Goal: Task Accomplishment & Management: Complete application form

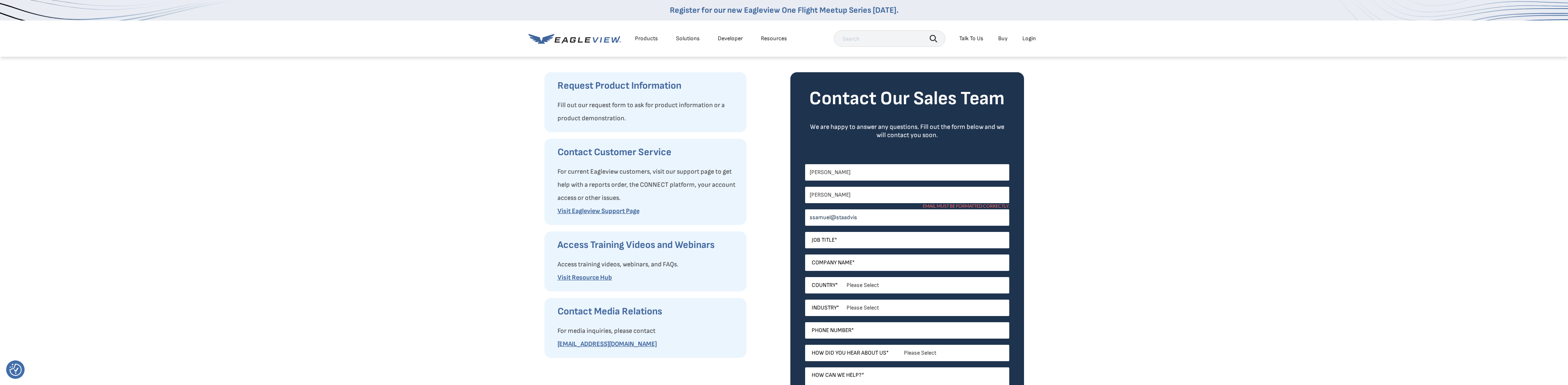
type input "[EMAIL_ADDRESS][DOMAIN_NAME]"
click at [827, 242] on input "Job Title *" at bounding box center [907, 240] width 204 height 16
type input "Partner"
type input "s"
type input "HomeGenie Property Management"
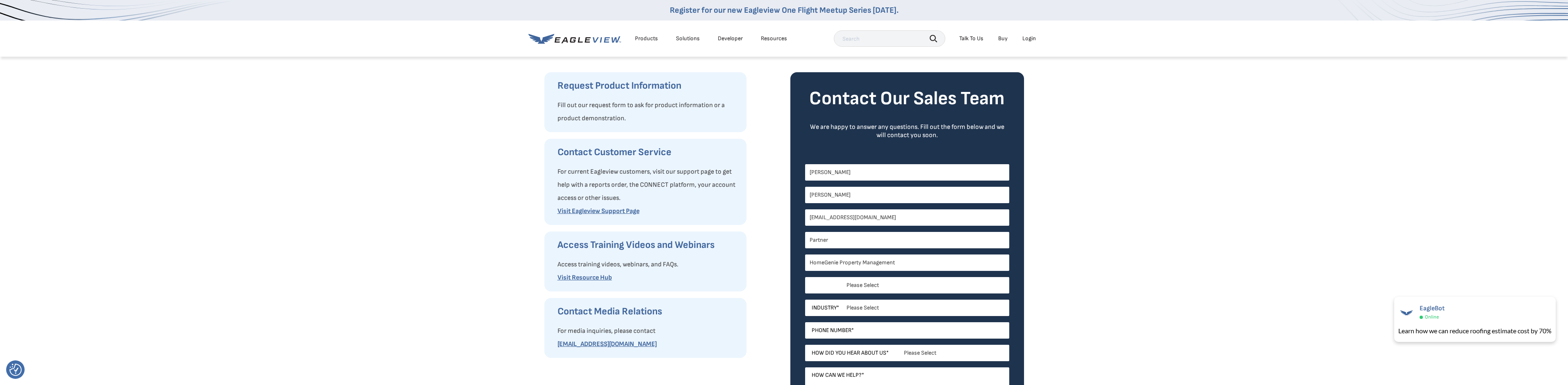
drag, startPoint x: 881, startPoint y: 290, endPoint x: 856, endPoint y: 281, distance: 26.6
click at [881, 290] on select "Please Select [GEOGRAPHIC_DATA] [GEOGRAPHIC_DATA] [GEOGRAPHIC_DATA] [GEOGRAPHIC…" at bounding box center [907, 285] width 204 height 16
select select "[GEOGRAPHIC_DATA]"
click at [805, 277] on select "Please Select [GEOGRAPHIC_DATA] [GEOGRAPHIC_DATA] [GEOGRAPHIC_DATA] [GEOGRAPHIC…" at bounding box center [907, 285] width 204 height 16
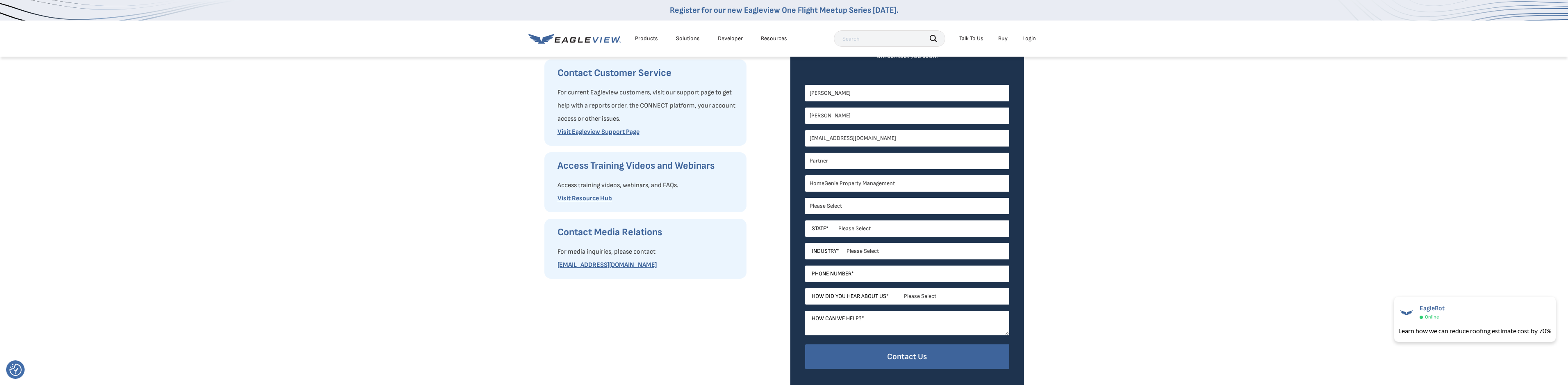
scroll to position [164, 0]
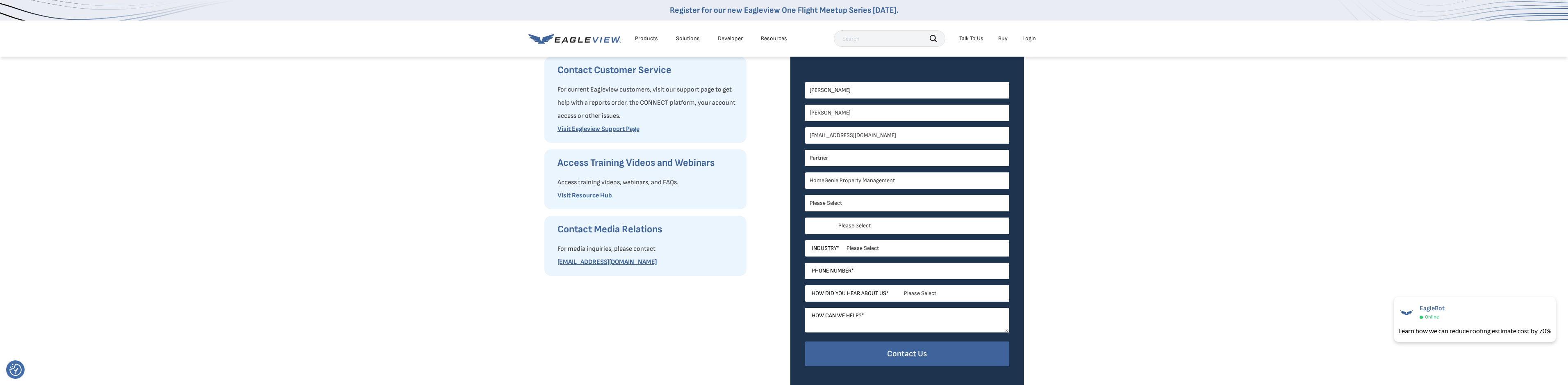
click at [829, 222] on select "Please Select [US_STATE] [US_STATE] [GEOGRAPHIC_DATA] [US_STATE] [US_STATE] [GE…" at bounding box center [907, 225] width 204 height 16
select select "[US_STATE]"
click at [805, 217] on select "Please Select [US_STATE] [US_STATE] [GEOGRAPHIC_DATA] [US_STATE] [US_STATE] [GE…" at bounding box center [907, 225] width 204 height 16
click at [884, 249] on select "Please Select Architects & Engineering Construction Electric/Gas Utilities Gove…" at bounding box center [907, 248] width 204 height 16
select select "Property Maintenance"
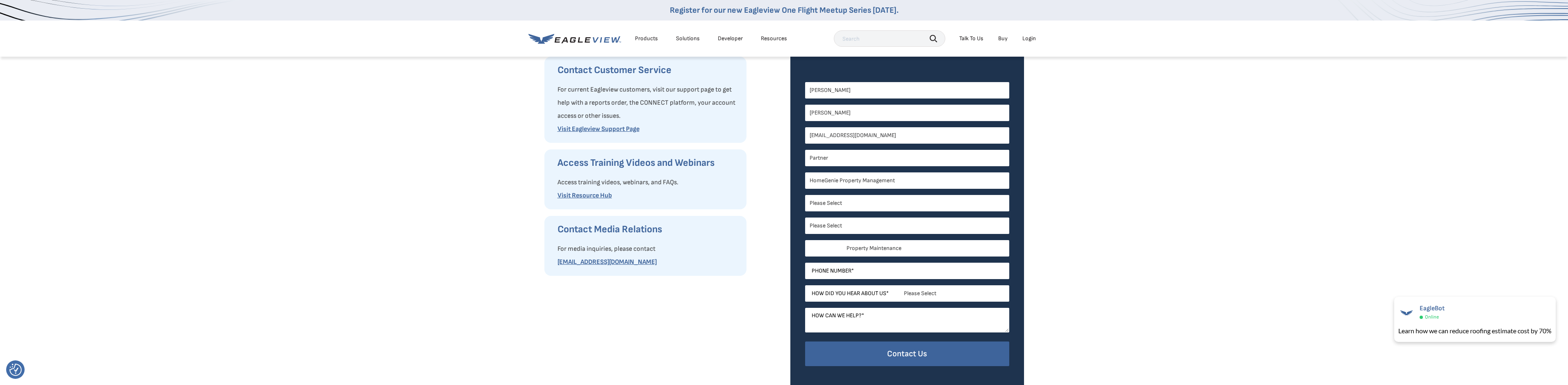
click at [805, 240] on select "Please Select Architects & Engineering Construction Electric/Gas Utilities Gove…" at bounding box center [907, 248] width 204 height 16
click at [856, 264] on input "Phone Number *" at bounding box center [907, 270] width 204 height 16
type input "2813162332"
click at [908, 287] on select "Please Select Search Engine Social Media Word of Mouth Podcast Online Advertise…" at bounding box center [907, 293] width 204 height 16
select select "Search Engine"
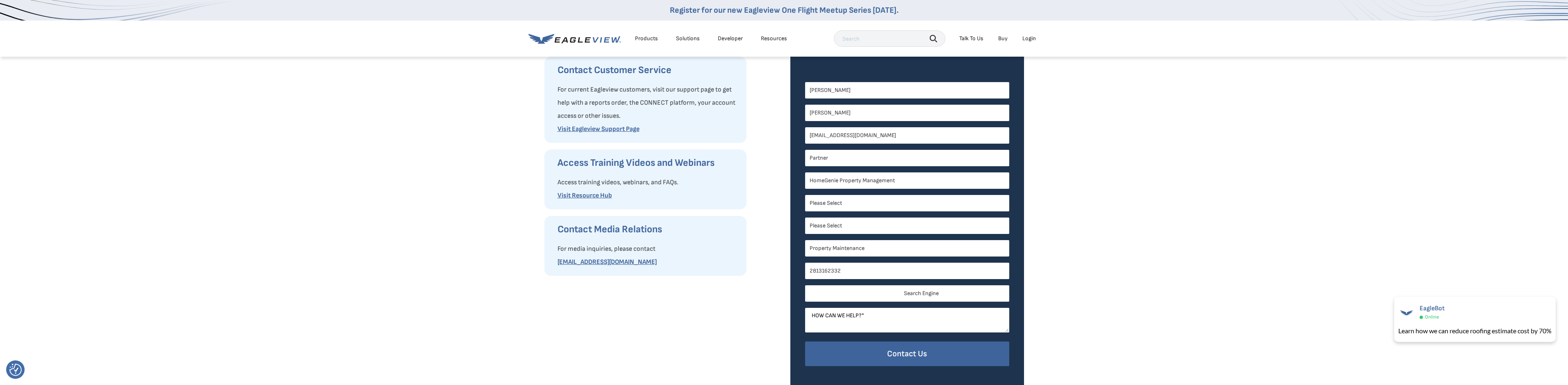
click at [805, 285] on select "Please Select Search Engine Social Media Word of Mouth Podcast Online Advertise…" at bounding box center [907, 293] width 204 height 16
click at [940, 313] on textarea "How can we help? *" at bounding box center [907, 320] width 204 height 24
click at [890, 320] on textarea "I am an owner in a property management company. We are interested in buying a d…" at bounding box center [907, 320] width 204 height 24
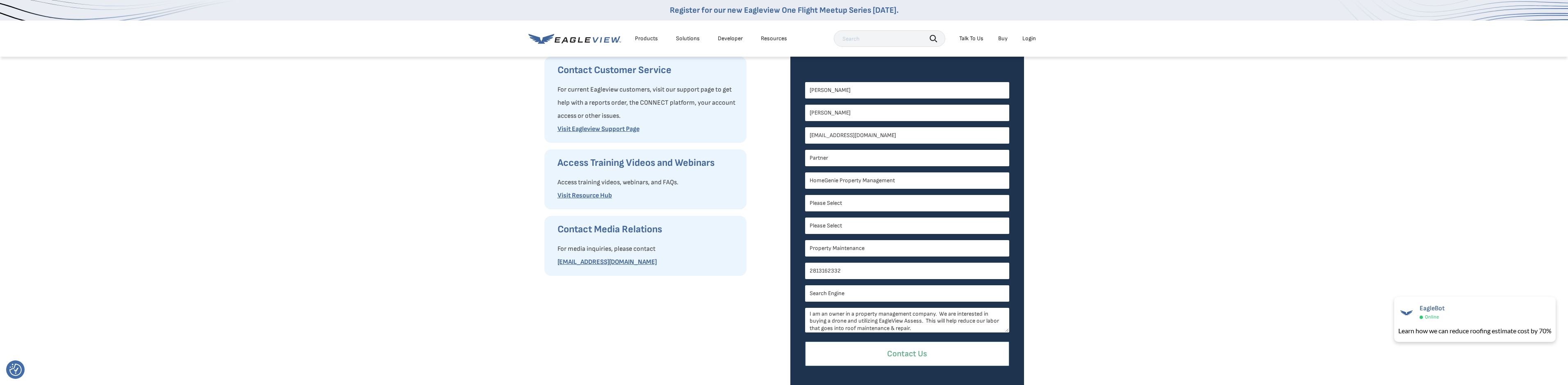
click at [934, 355] on input "Contact Us" at bounding box center [907, 353] width 204 height 25
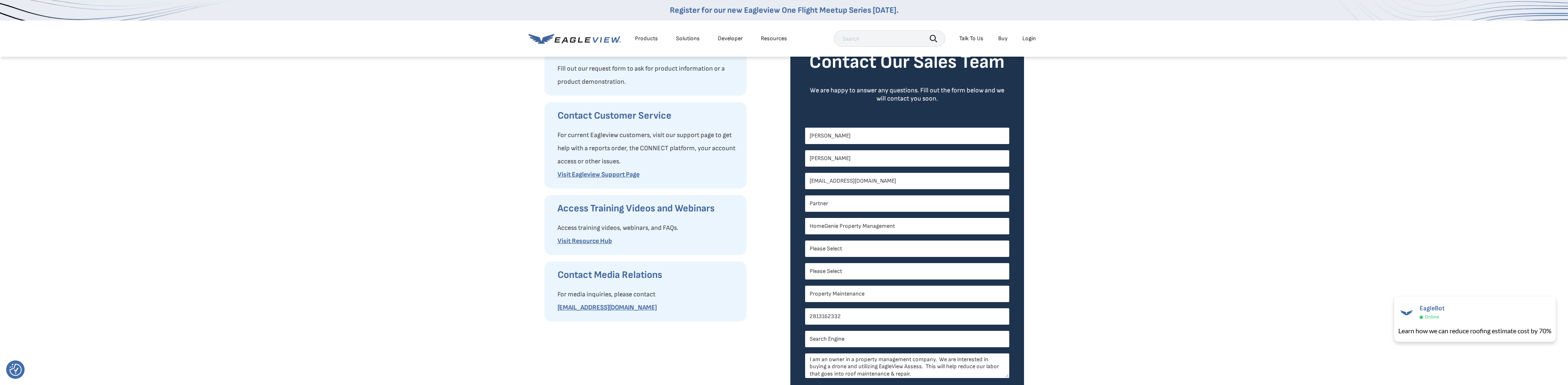
scroll to position [164, 0]
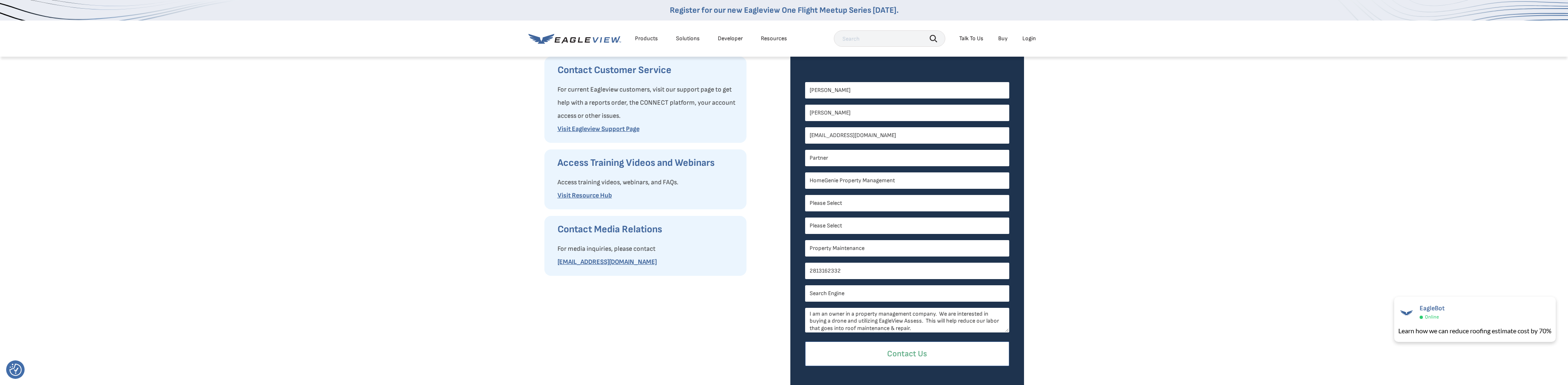
click at [894, 352] on input "Contact Us" at bounding box center [907, 353] width 204 height 25
click at [1556, 301] on div "EagleBot Online Learn how we can reduce roofing estimate cost by 70% ×" at bounding box center [1475, 319] width 170 height 48
click at [908, 348] on input "Contact Us" at bounding box center [907, 353] width 204 height 25
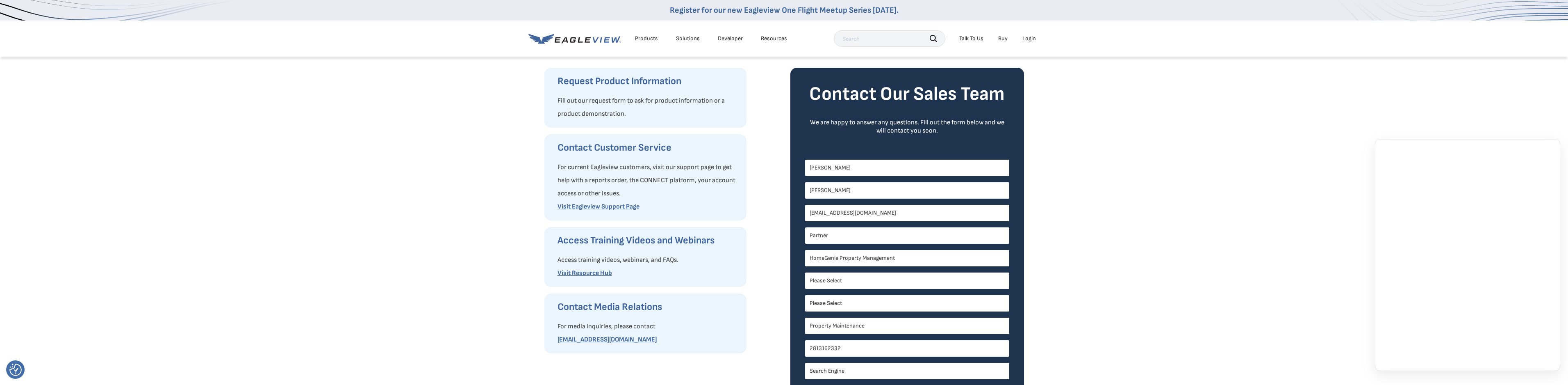
scroll to position [82, 0]
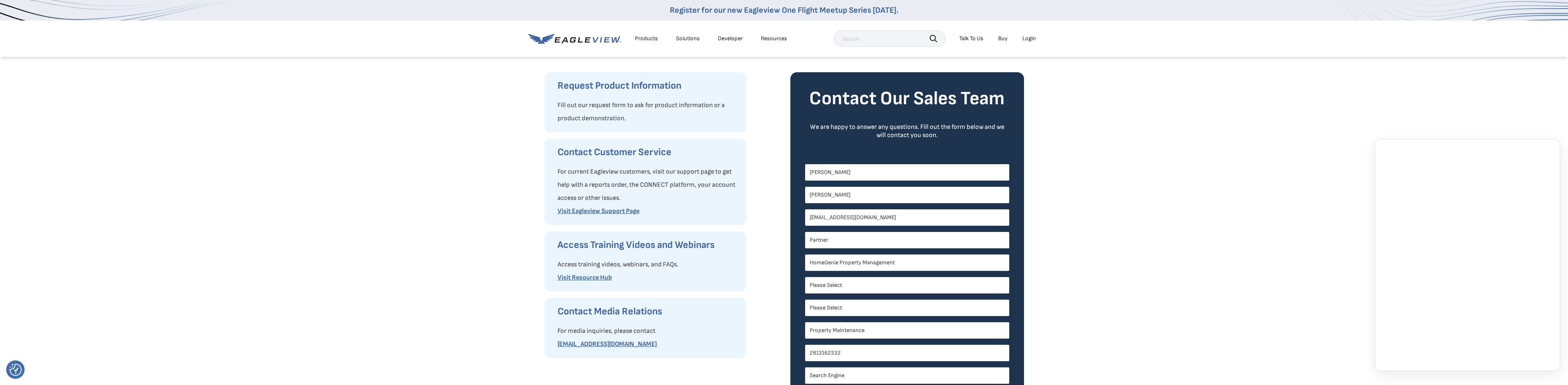
drag, startPoint x: 871, startPoint y: 170, endPoint x: 866, endPoint y: 178, distance: 9.4
click at [871, 170] on input "[PERSON_NAME]" at bounding box center [907, 172] width 204 height 16
click at [957, 199] on input "[PERSON_NAME]" at bounding box center [907, 194] width 204 height 16
drag, startPoint x: 954, startPoint y: 219, endPoint x: 953, endPoint y: 233, distance: 14.0
click at [954, 219] on input "[EMAIL_ADDRESS][DOMAIN_NAME]" at bounding box center [907, 217] width 204 height 16
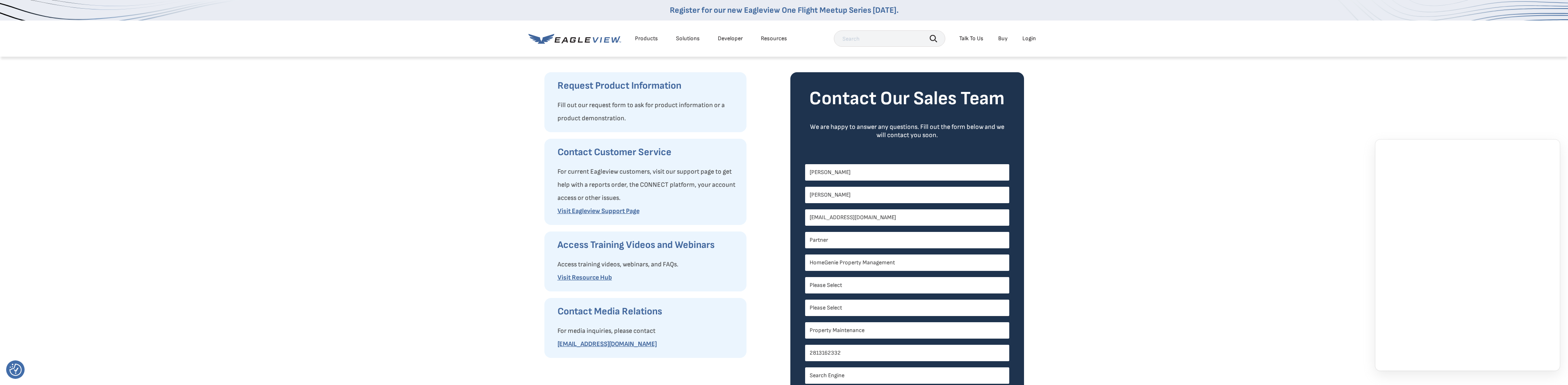
click at [956, 247] on input "Partner" at bounding box center [907, 240] width 204 height 16
click at [962, 269] on input "HomeGenie Property Management" at bounding box center [907, 263] width 204 height 16
click at [942, 303] on select "Please Select [US_STATE] [US_STATE] [GEOGRAPHIC_DATA] [US_STATE] [US_STATE] [GE…" at bounding box center [907, 308] width 204 height 16
click at [1096, 317] on div "How Can We Help You? Request Product Information Fill out our request form to a…" at bounding box center [784, 224] width 1568 height 501
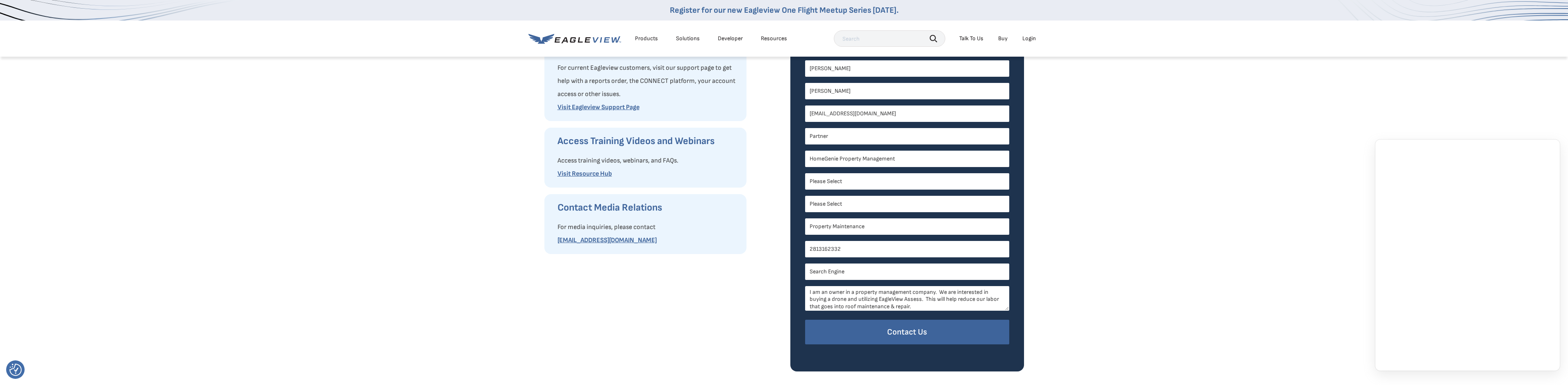
scroll to position [246, 0]
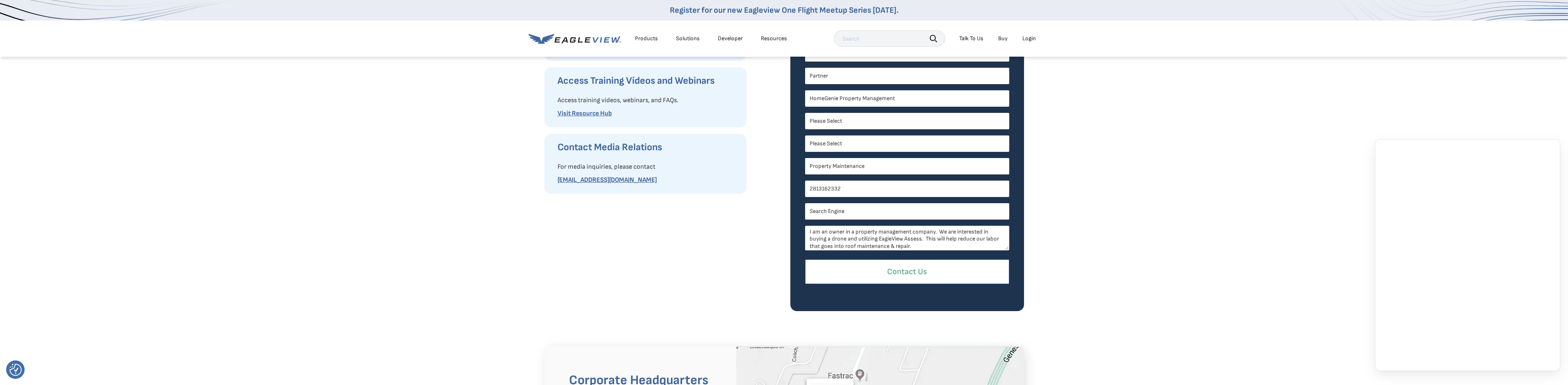
click at [919, 267] on input "Contact Us" at bounding box center [907, 272] width 204 height 25
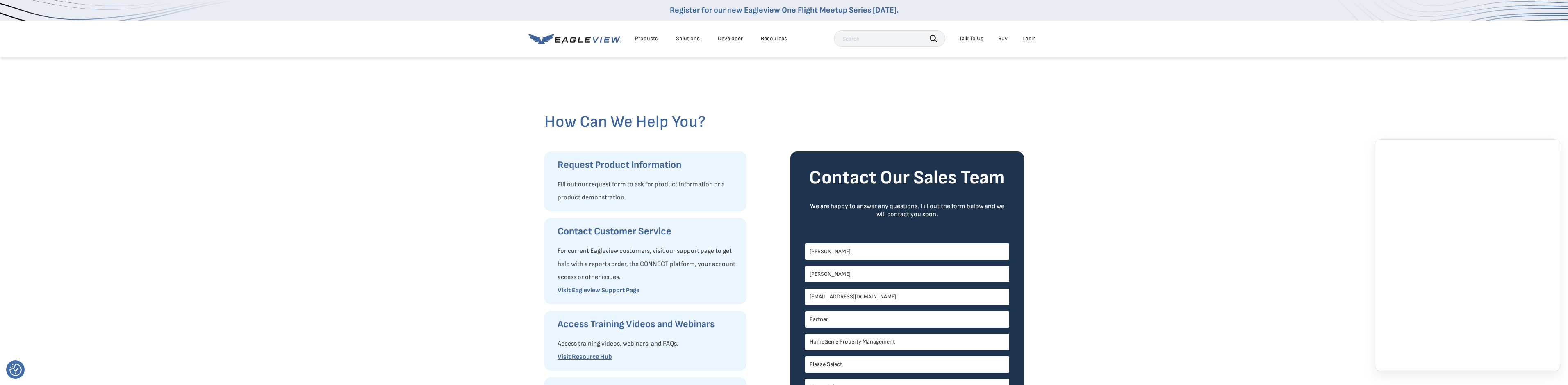
scroll to position [0, 0]
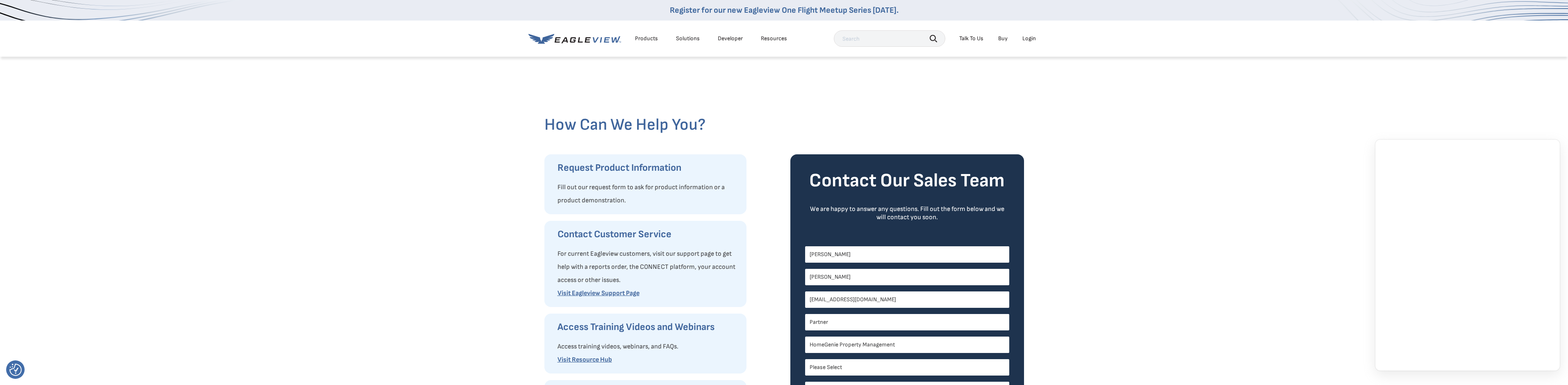
drag, startPoint x: 877, startPoint y: 252, endPoint x: 880, endPoint y: 259, distance: 7.6
click at [877, 252] on input "[PERSON_NAME]" at bounding box center [907, 254] width 204 height 16
click at [953, 277] on input "[PERSON_NAME]" at bounding box center [907, 277] width 204 height 16
click at [952, 328] on input "Partner" at bounding box center [907, 322] width 204 height 16
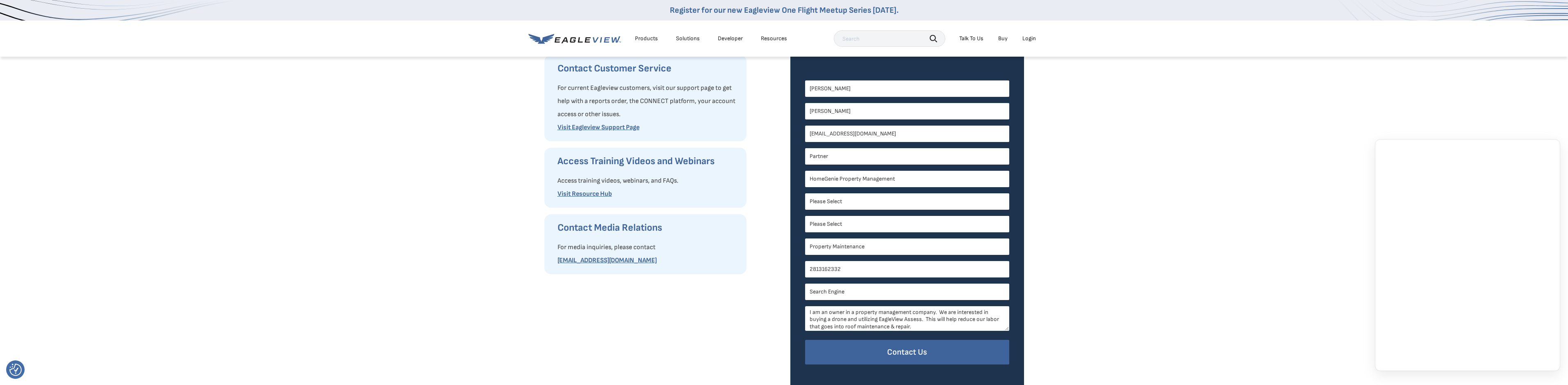
scroll to position [205, 0]
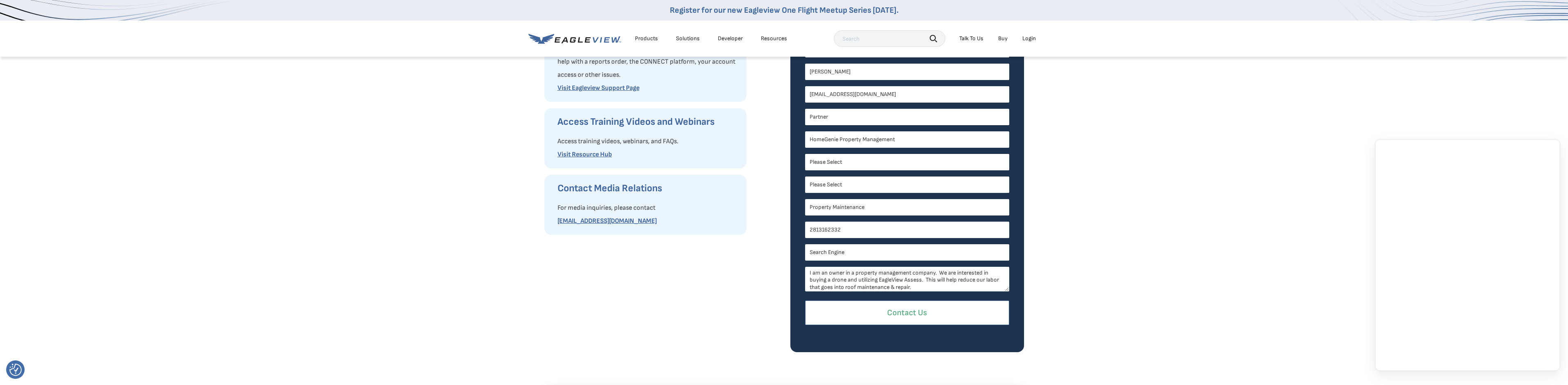
click at [920, 310] on input "Contact Us" at bounding box center [907, 313] width 204 height 25
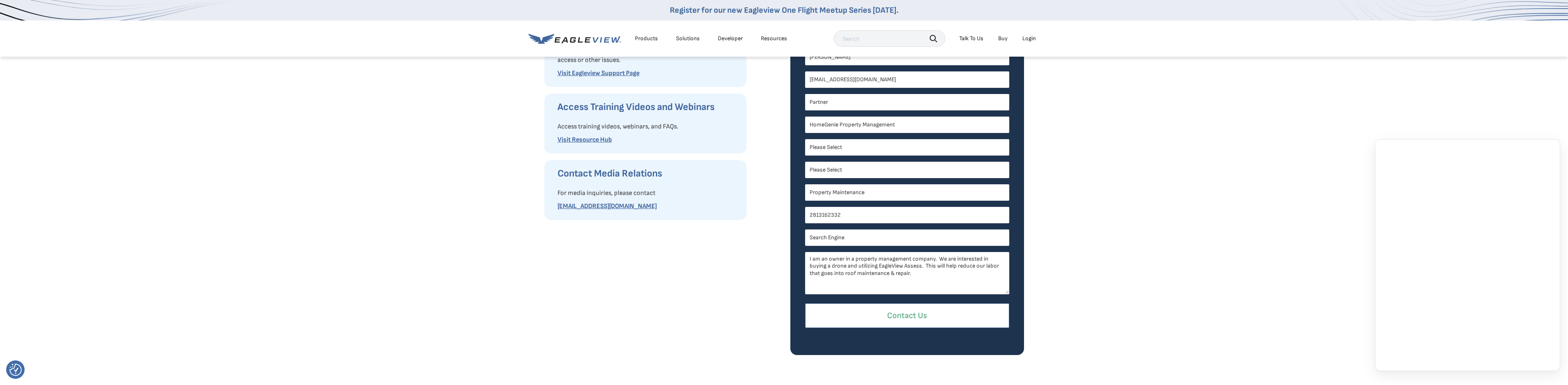
scroll to position [224, 0]
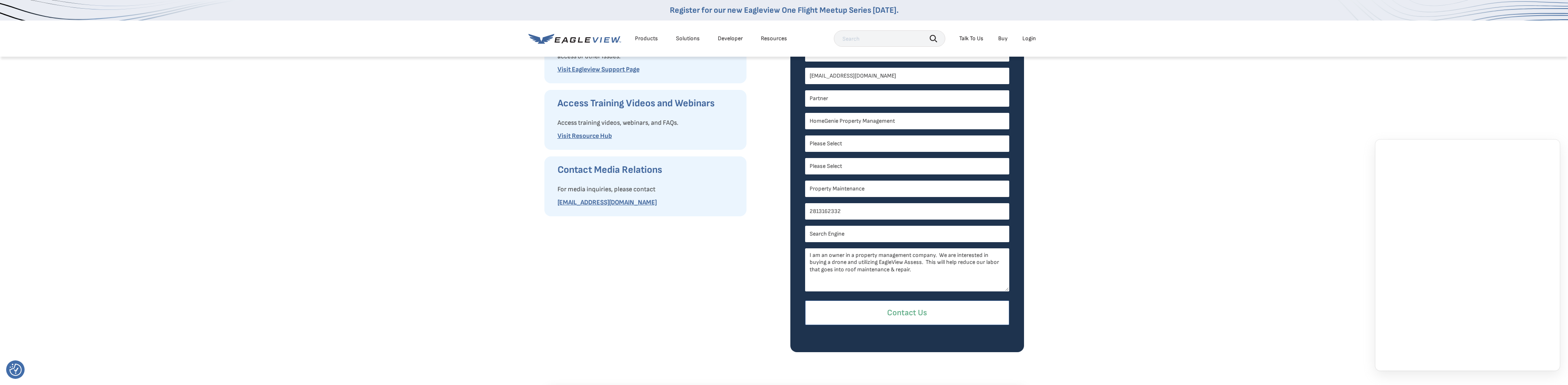
drag, startPoint x: 1006, startPoint y: 286, endPoint x: 1004, endPoint y: 305, distance: 19.1
click at [1004, 305] on form "Contact Our Sales Team We are happy to answer any questions. Fill out the form …" at bounding box center [907, 138] width 204 height 386
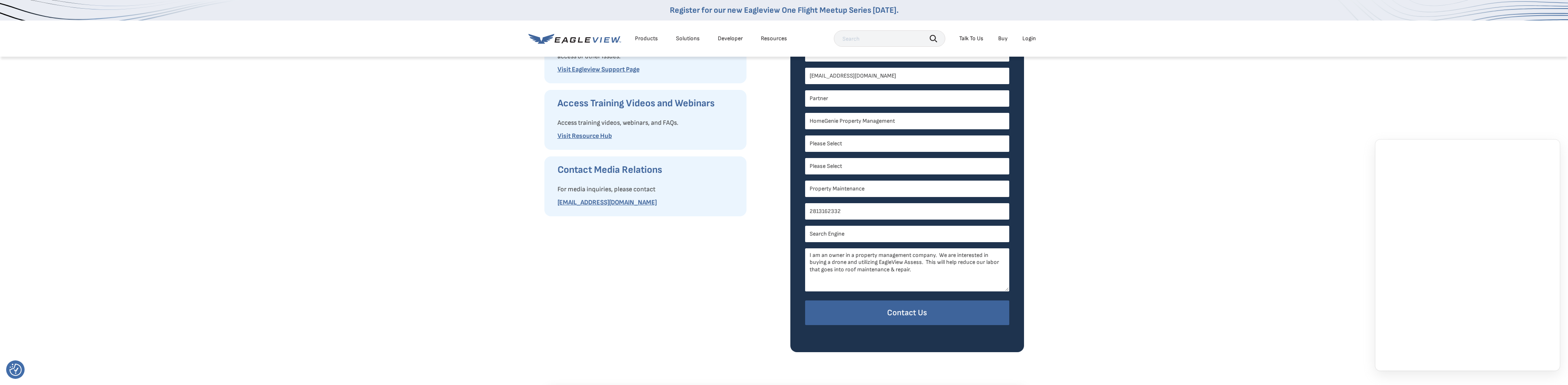
drag, startPoint x: 901, startPoint y: 274, endPoint x: 907, endPoint y: 260, distance: 15.2
click at [907, 260] on textarea "I am an owner in a property management company. We are interested in buying a d…" at bounding box center [907, 269] width 204 height 43
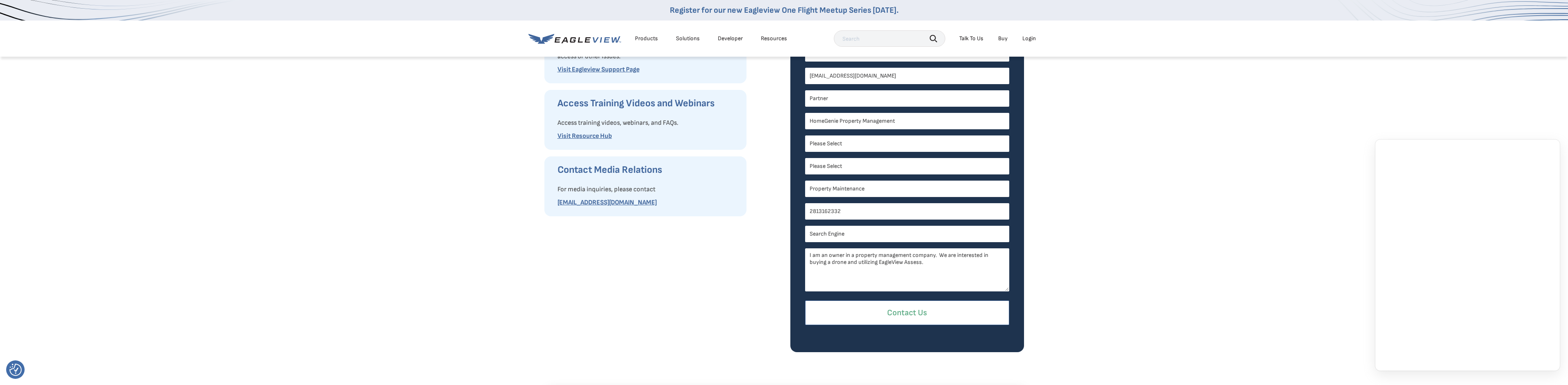
click at [882, 316] on input "Contact Us" at bounding box center [907, 313] width 204 height 25
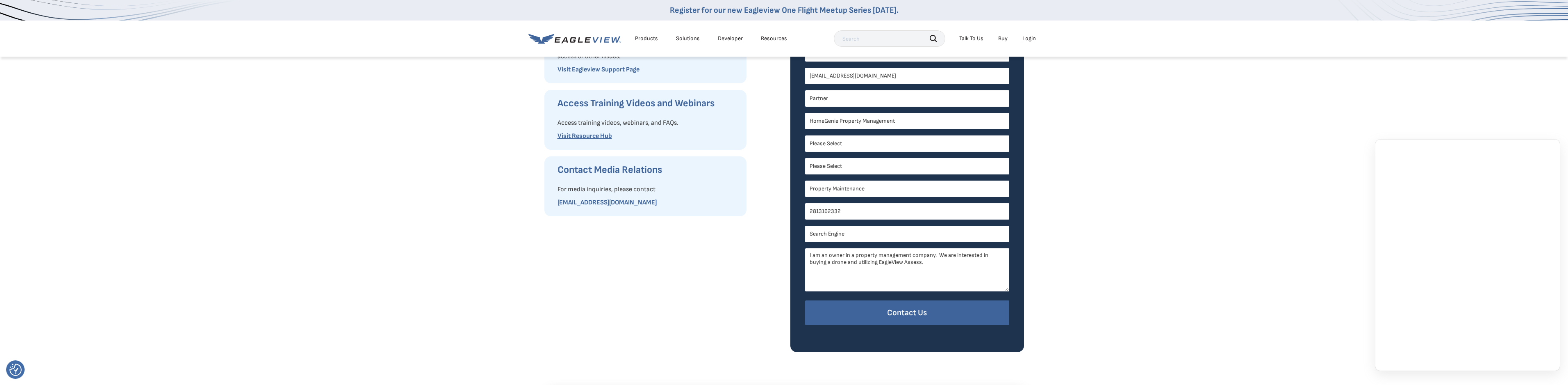
drag, startPoint x: 942, startPoint y: 276, endPoint x: 934, endPoint y: 247, distance: 30.1
click at [934, 247] on form "Contact Our Sales Team We are happy to answer any questions. Fill out the form …" at bounding box center [907, 138] width 204 height 386
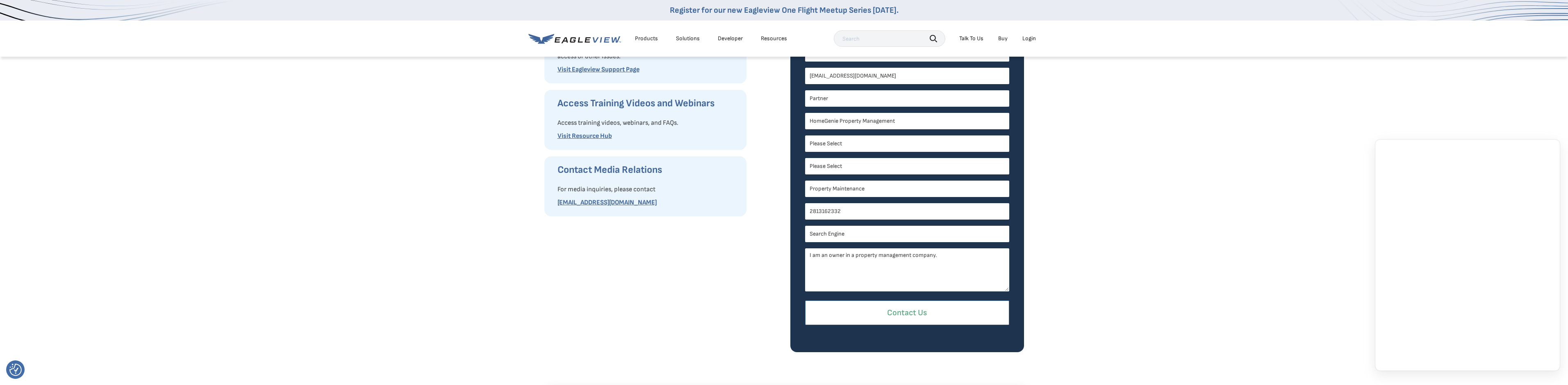
type textarea "I am an owner in a property management company."
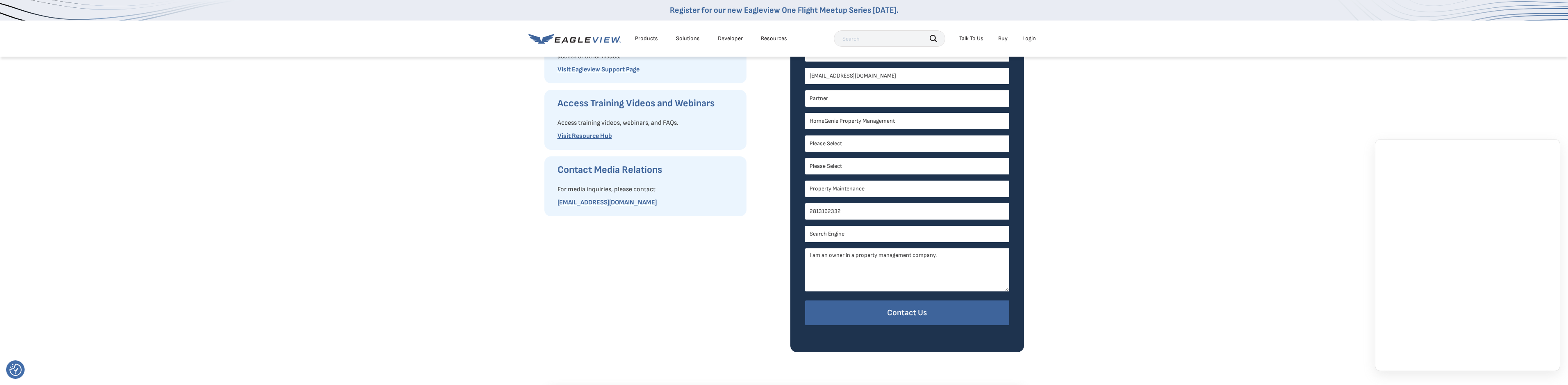
drag, startPoint x: 891, startPoint y: 320, endPoint x: 947, endPoint y: 270, distance: 75.1
click at [891, 320] on input "Contact Us" at bounding box center [907, 313] width 204 height 25
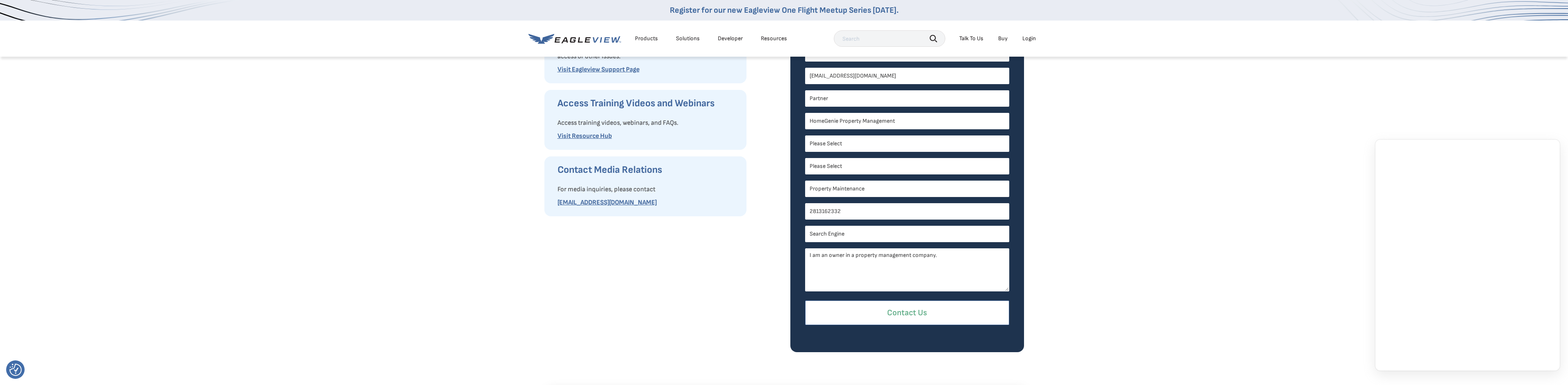
click at [922, 308] on input "Contact Us" at bounding box center [907, 313] width 204 height 25
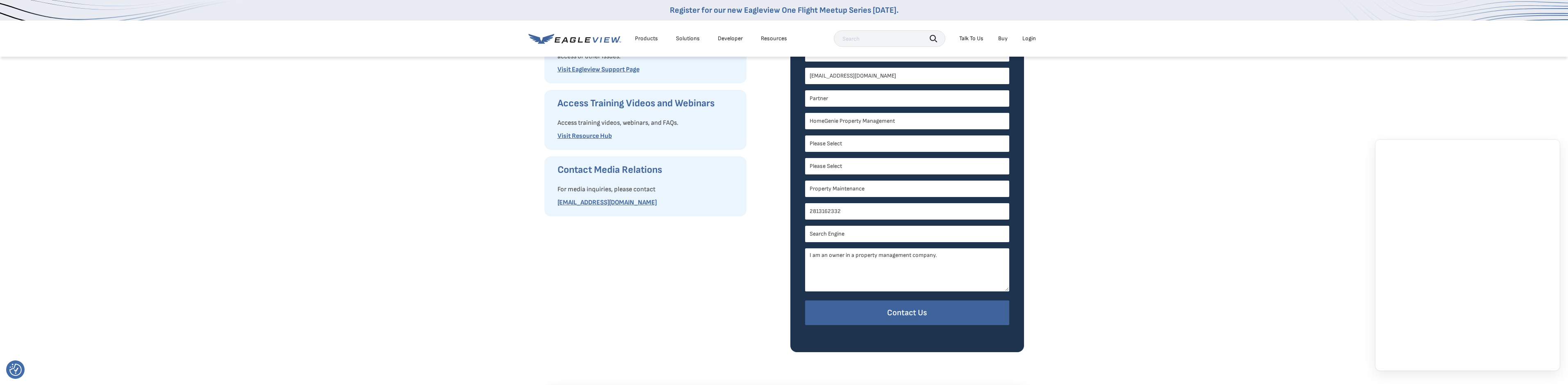
click at [874, 218] on input "2813162332" at bounding box center [907, 211] width 204 height 16
drag, startPoint x: 874, startPoint y: 217, endPoint x: 681, endPoint y: 195, distance: 194.2
click at [0, 0] on div "Request Product Information Fill out our request form to ask for product inform…" at bounding box center [0, 0] width 0 height 0
type input "2813162332"
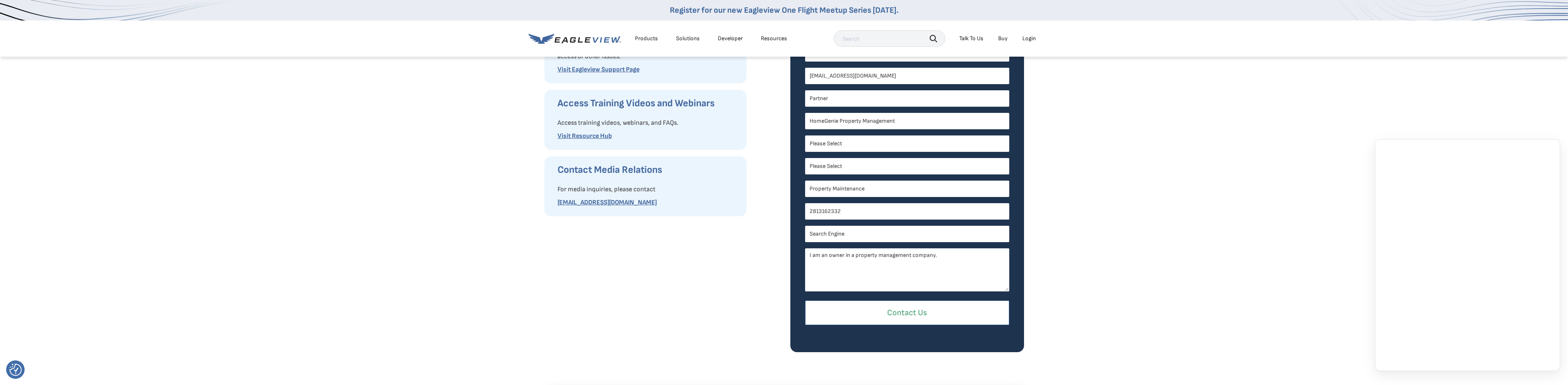
click at [864, 313] on input "Contact Us" at bounding box center [907, 313] width 204 height 25
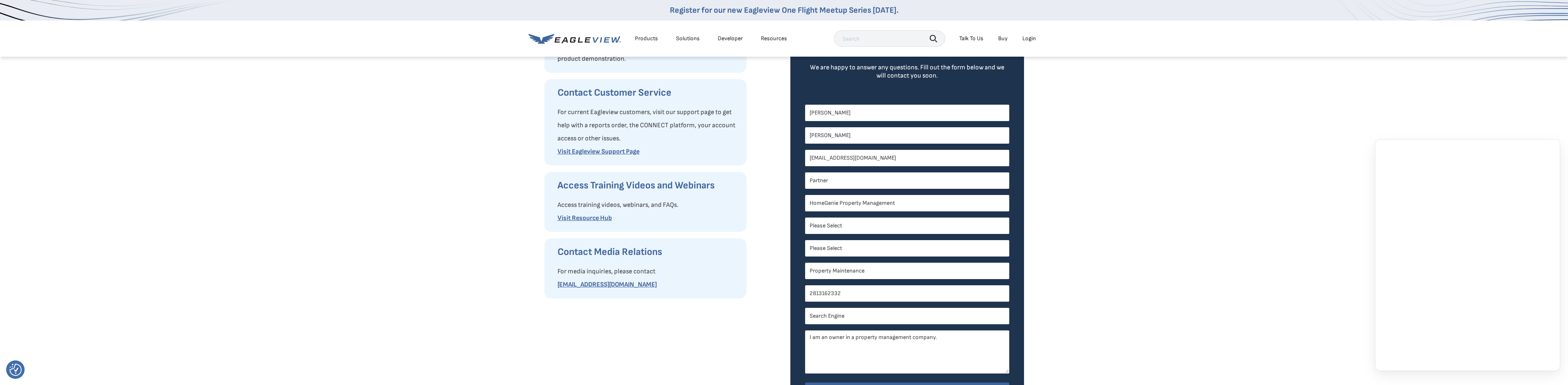
scroll to position [101, 0]
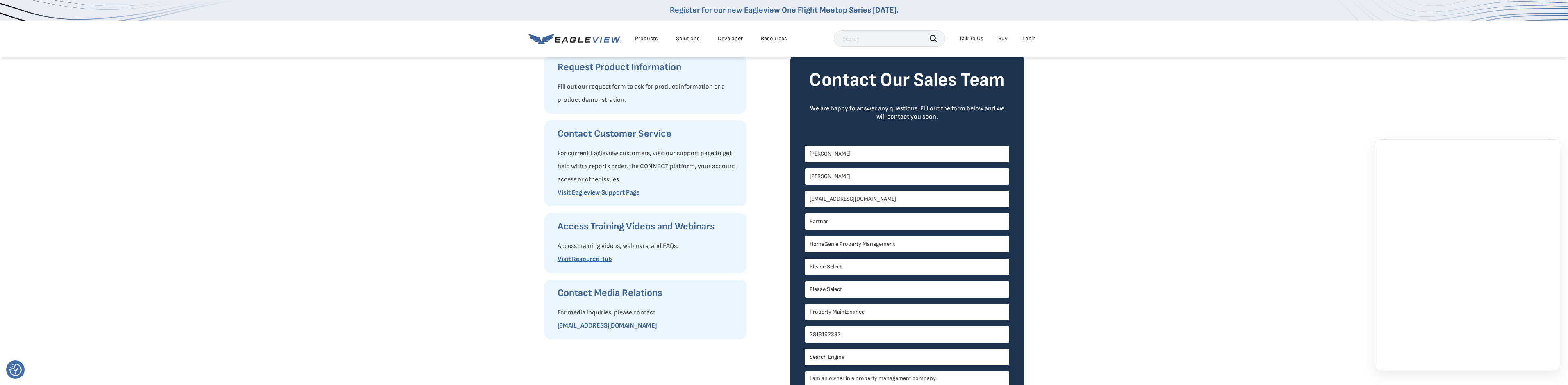
click at [884, 172] on input "[PERSON_NAME]" at bounding box center [907, 176] width 204 height 16
click at [875, 147] on input "[PERSON_NAME]" at bounding box center [907, 154] width 204 height 16
click at [987, 249] on input "HomeGenie Property Management" at bounding box center [907, 244] width 204 height 16
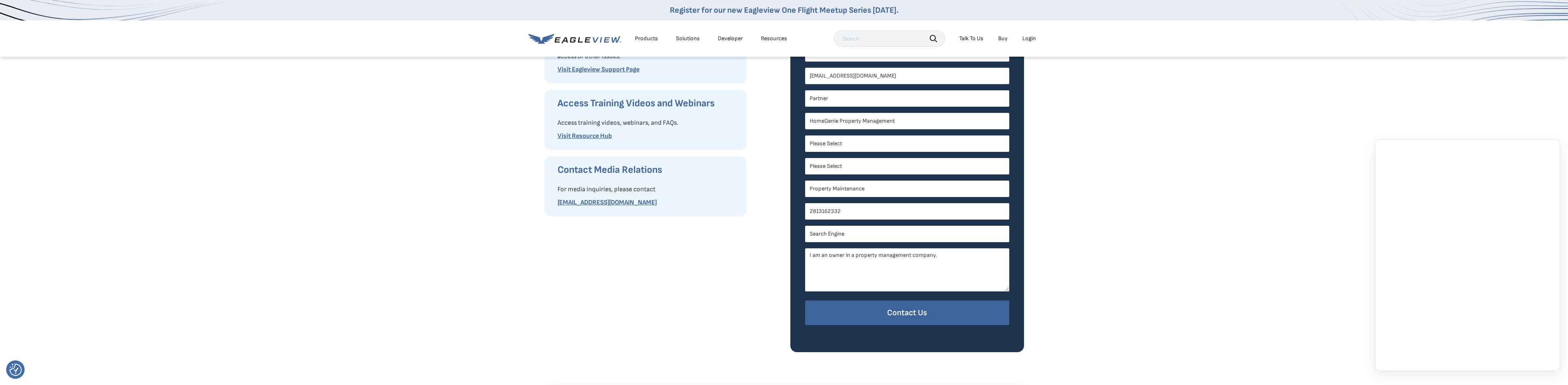
scroll to position [264, 0]
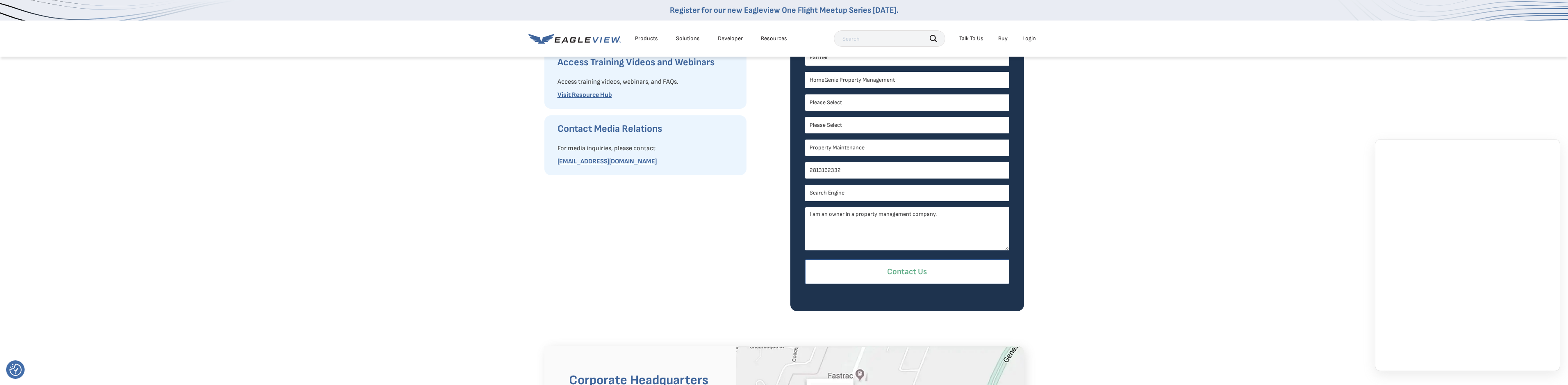
click at [920, 267] on input "Contact Us" at bounding box center [907, 272] width 204 height 25
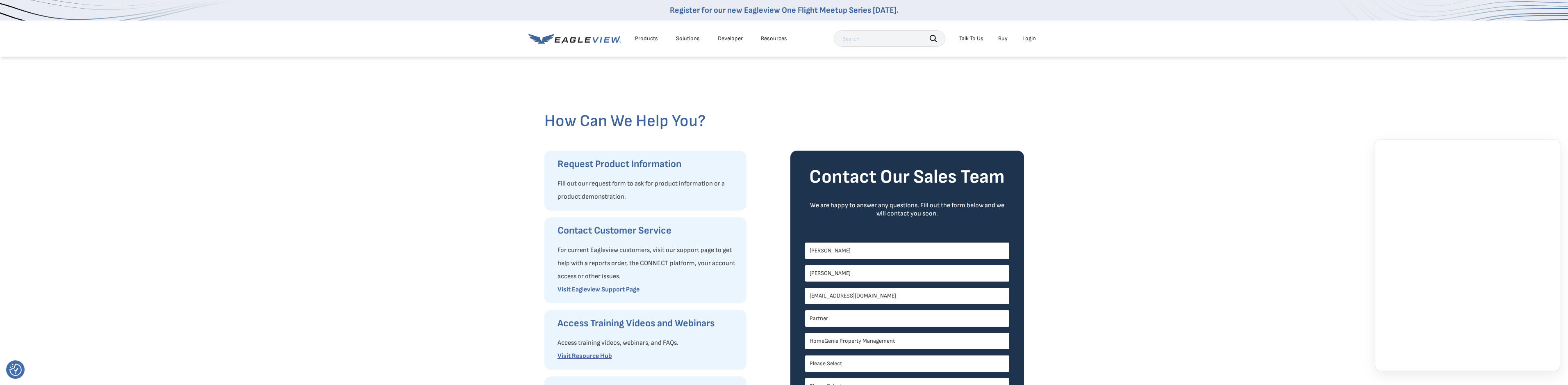
scroll to position [0, 0]
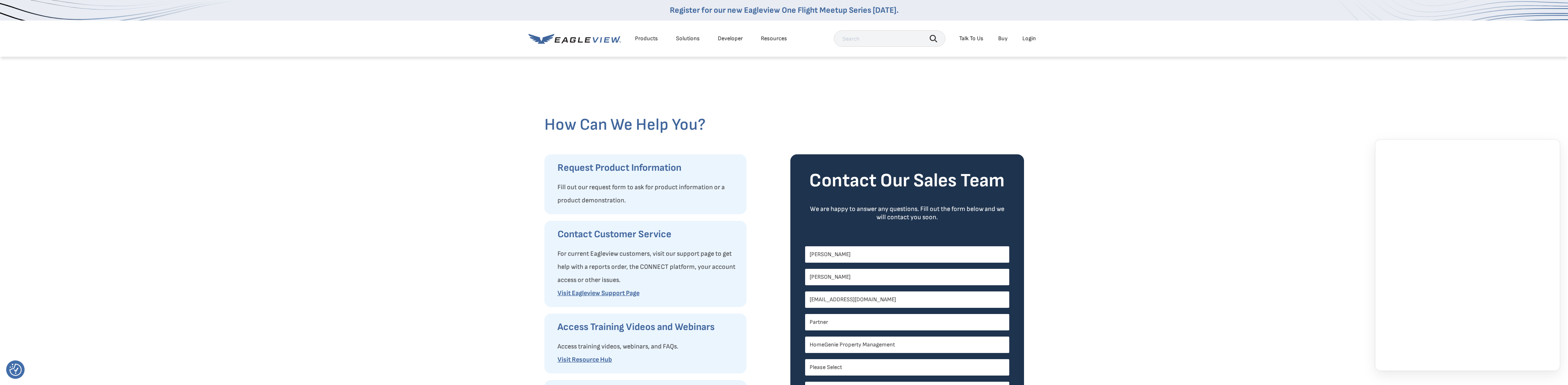
click at [847, 253] on input "[PERSON_NAME]" at bounding box center [907, 254] width 204 height 16
click at [1173, 272] on div "How Can We Help You? Request Product Information Fill out our request form to a…" at bounding box center [784, 316] width 1568 height 520
click at [976, 40] on div "Talk To Us" at bounding box center [971, 38] width 24 height 7
click at [998, 65] on nav "Register for our new Eagleview One Flight Meetup Series today. Products Solutio…" at bounding box center [784, 51] width 1568 height 102
click at [1017, 83] on span "Contact Us" at bounding box center [1026, 81] width 27 height 7
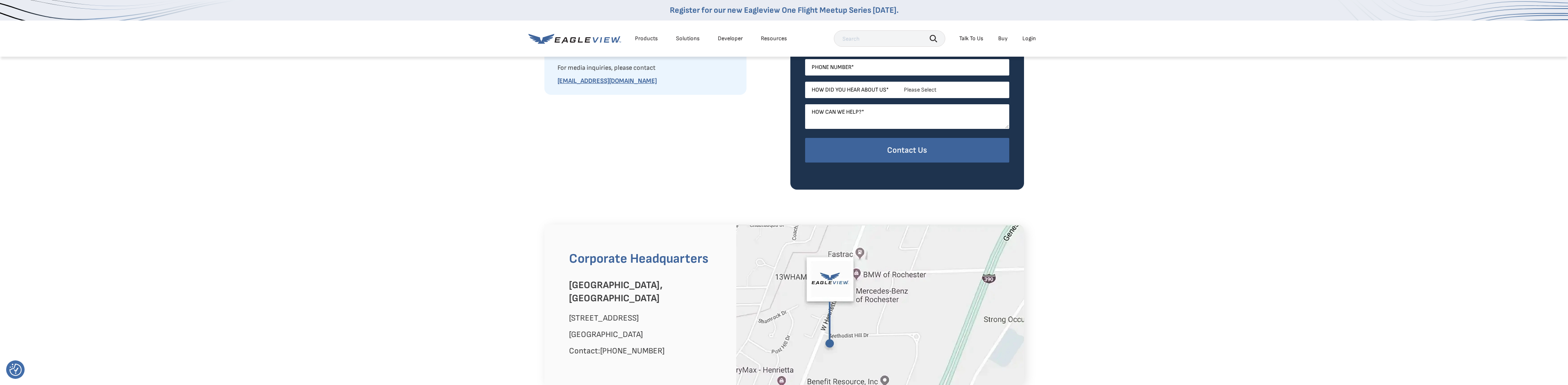
scroll to position [369, 0]
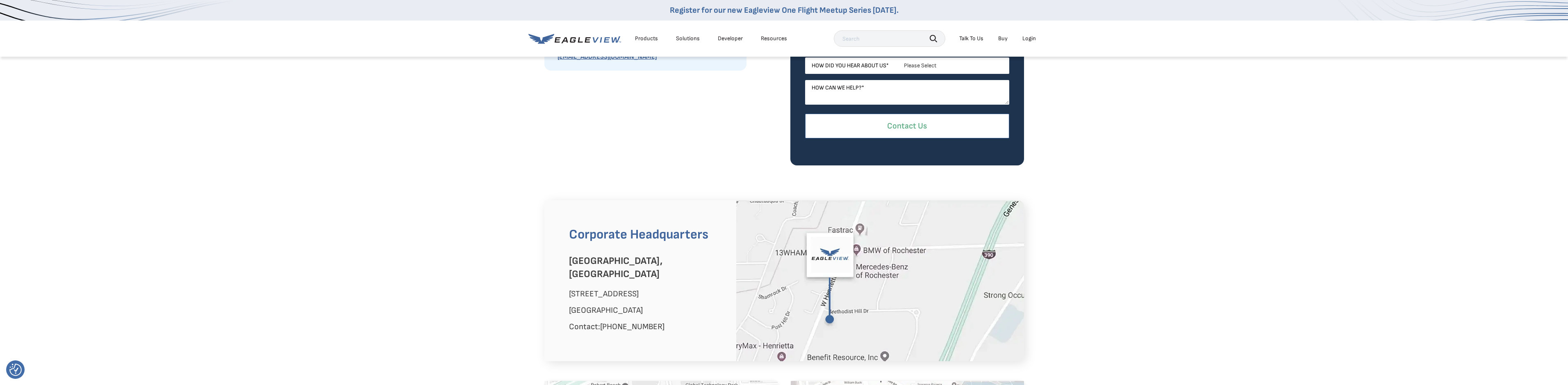
click at [931, 128] on input "Contact Us" at bounding box center [907, 126] width 204 height 25
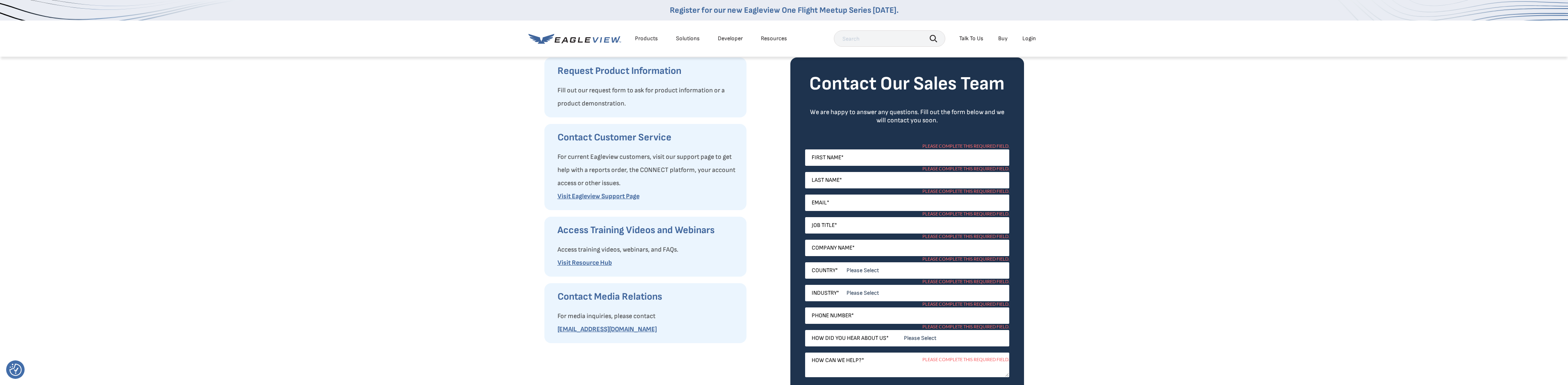
scroll to position [123, 0]
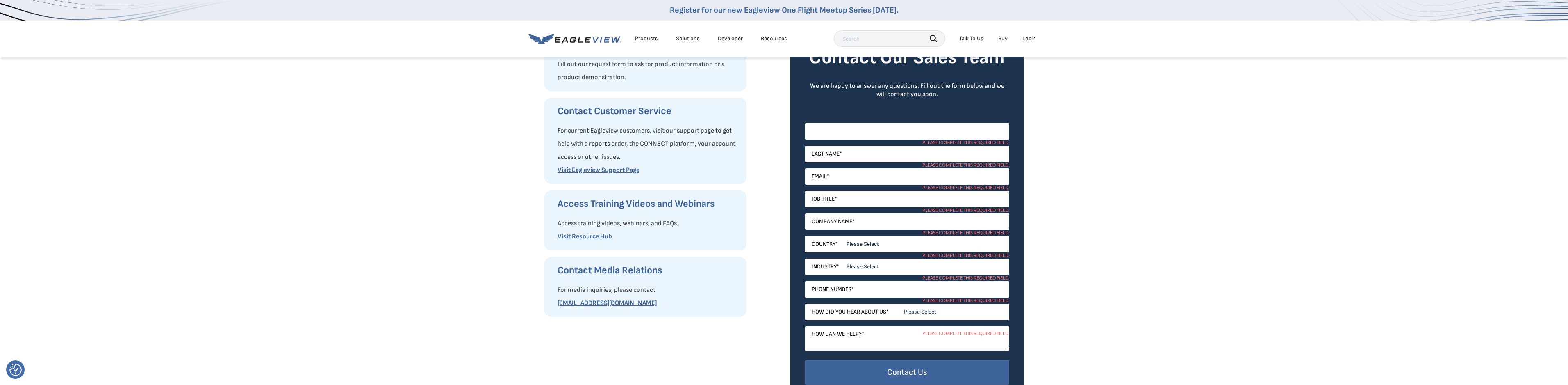
click at [872, 129] on input "First Name *" at bounding box center [907, 131] width 204 height 16
type input "[PERSON_NAME]"
type input "[EMAIL_ADDRESS][DOMAIN_NAME]"
select select "[GEOGRAPHIC_DATA]"
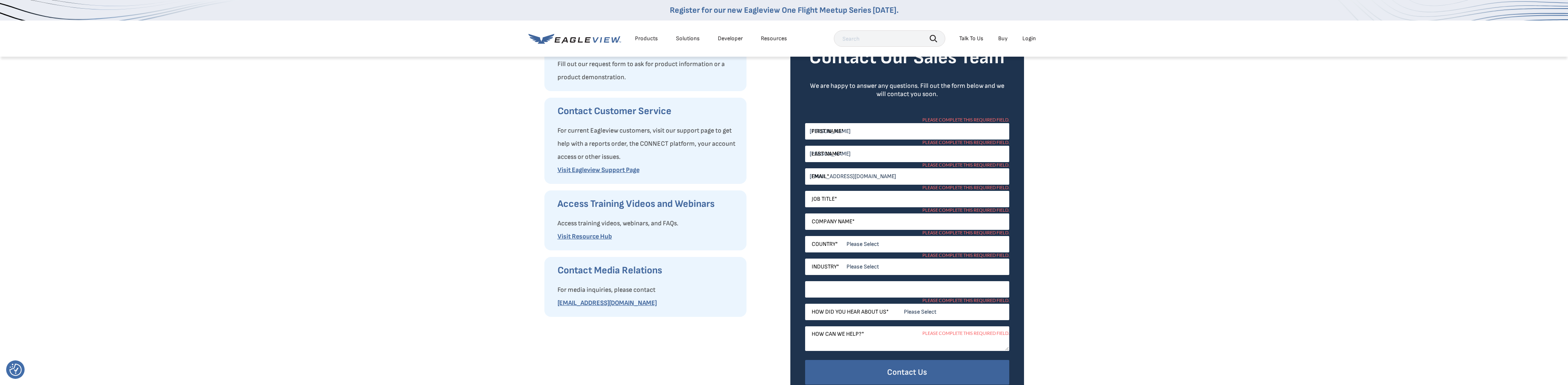
type input "8502128725"
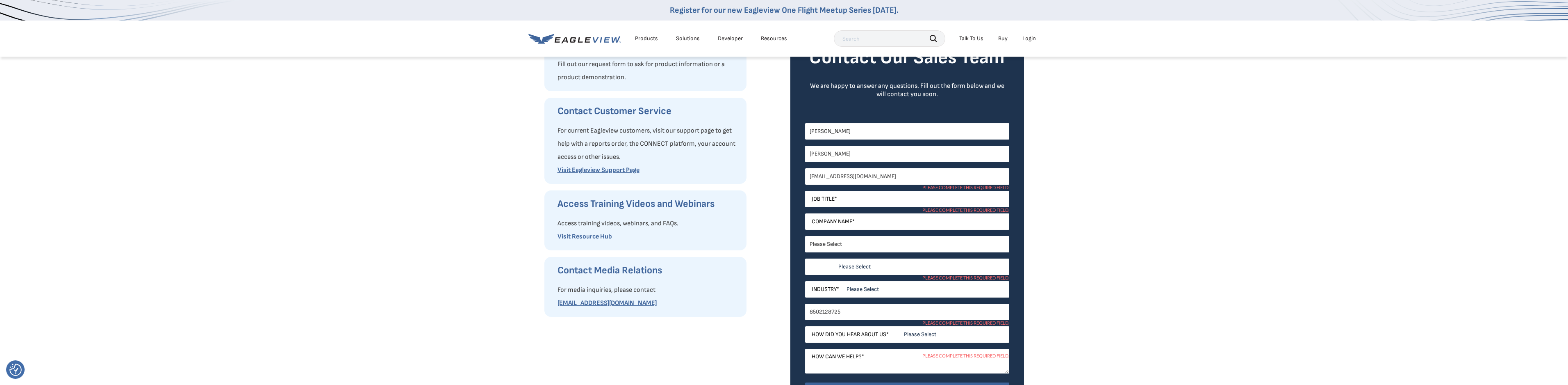
select select "[US_STATE]"
drag, startPoint x: 871, startPoint y: 178, endPoint x: 705, endPoint y: 164, distance: 166.6
click at [0, 0] on div "Request Product Information Fill out our request form to ask for product inform…" at bounding box center [0, 0] width 0 height 0
type input "[EMAIL_ADDRESS][DOMAIN_NAME]"
type input "Manager"
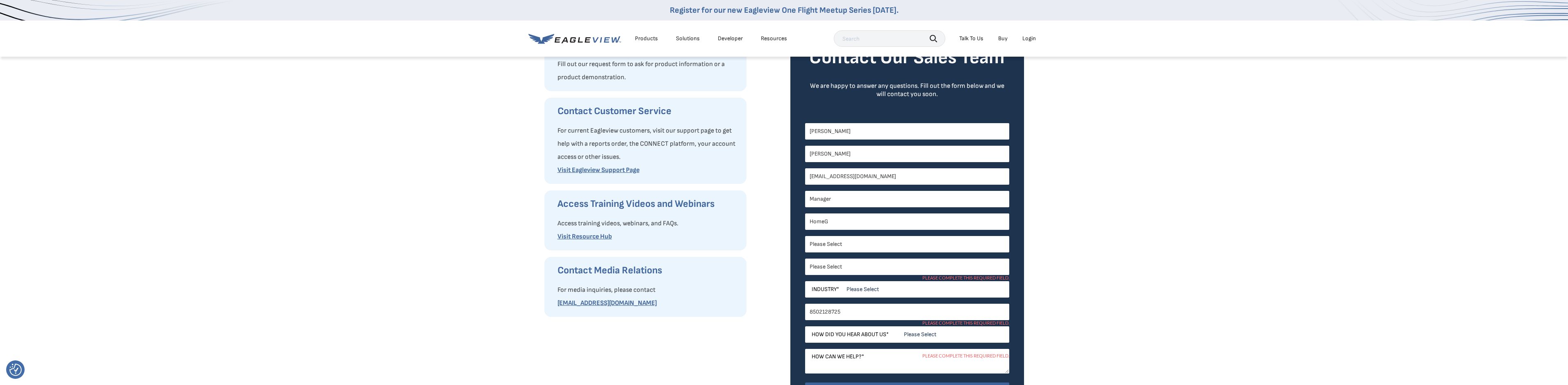
type input "HomeGenie Property Management"
drag, startPoint x: 856, startPoint y: 309, endPoint x: 752, endPoint y: 289, distance: 105.9
click at [0, 0] on div "Request Product Information Fill out our request form to ask for product inform…" at bounding box center [0, 0] width 0 height 0
type input "2813162332"
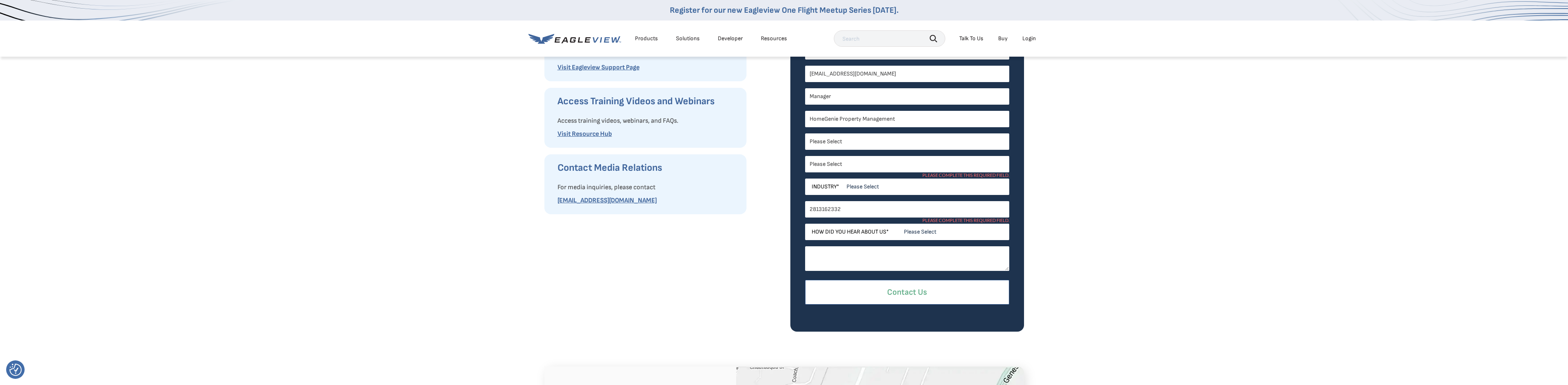
scroll to position [246, 0]
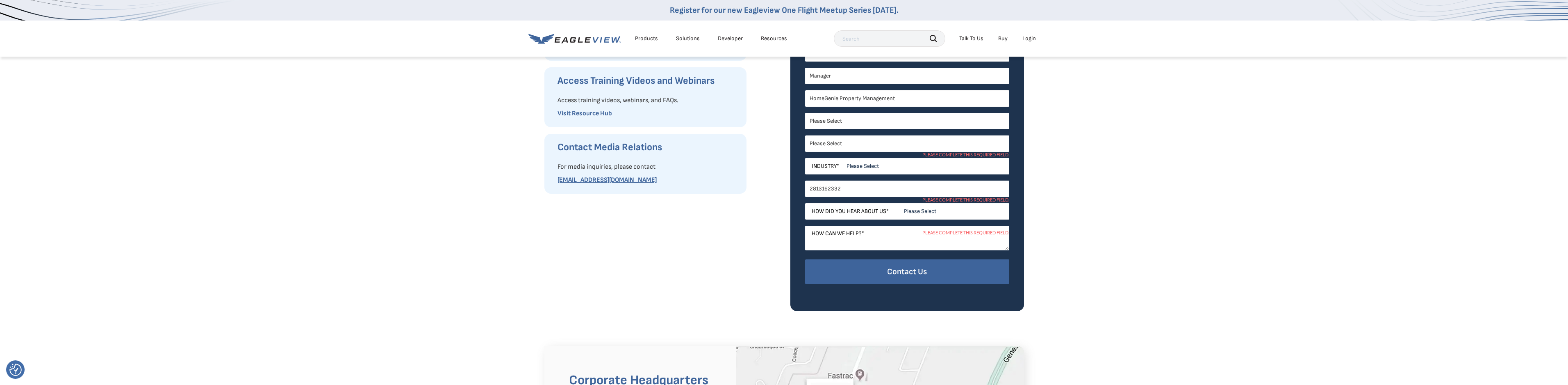
click at [923, 205] on li "Please complete this required field." at bounding box center [965, 205] width 87 height 5
click at [921, 210] on select "Please Select Search Engine Social Media Word of Mouth Podcast Online Advertise…" at bounding box center [907, 211] width 204 height 16
select select "Search Engine"
click at [805, 203] on select "Please Select Search Engine Social Media Word of Mouth Podcast Online Advertise…" at bounding box center [907, 211] width 204 height 16
click at [872, 237] on textarea "How can we help? *" at bounding box center [907, 238] width 204 height 24
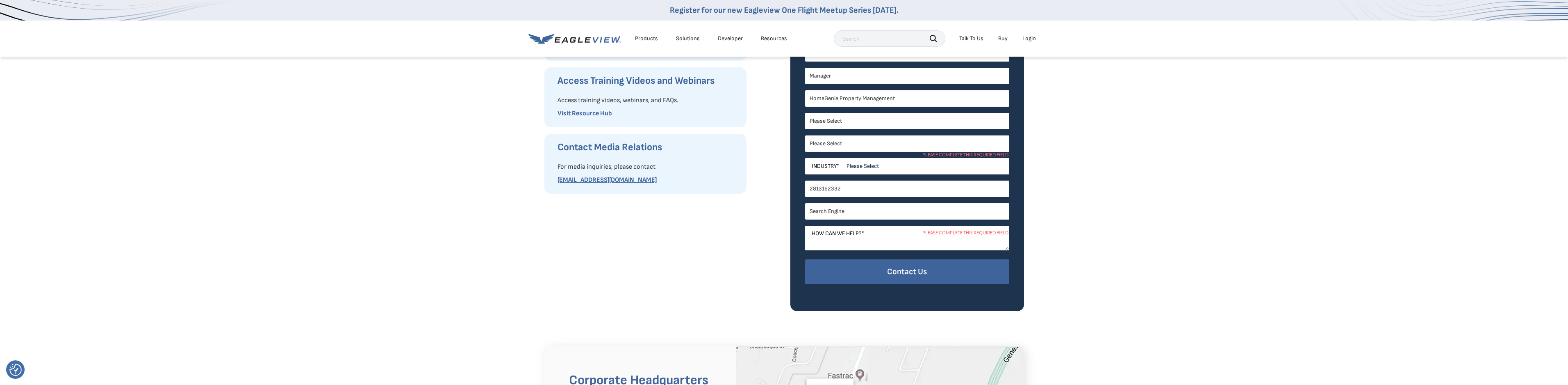
click at [1079, 237] on div "How Can We Help You? Request Product Information Fill out our request form to a…" at bounding box center [784, 60] width 1568 height 501
click at [881, 235] on textarea "How can we help? *" at bounding box center [907, 238] width 204 height 24
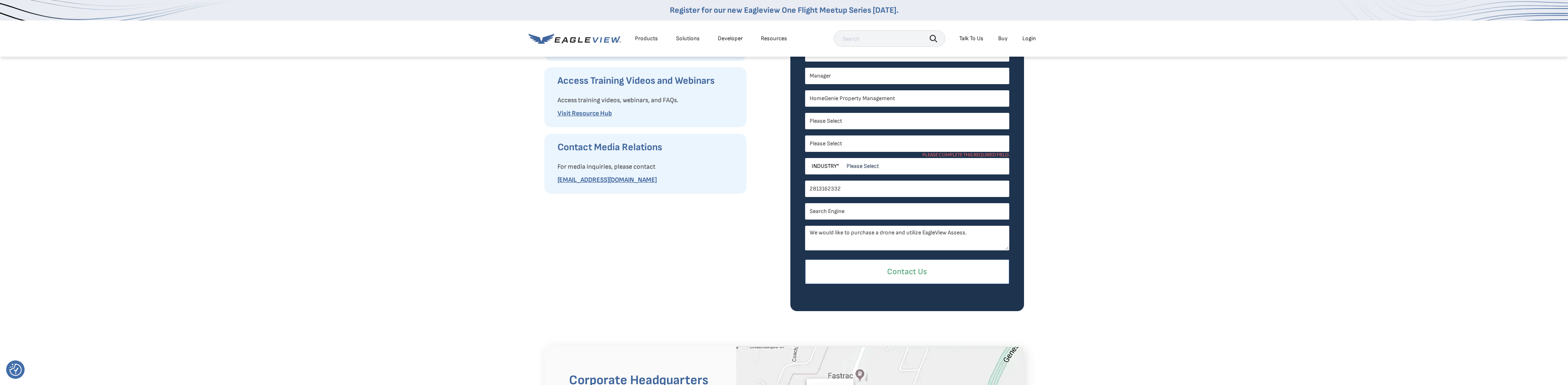
type textarea "We would like to purchase a drone and utilize EagleView Assess."
click at [928, 272] on input "Contact Us" at bounding box center [907, 272] width 204 height 25
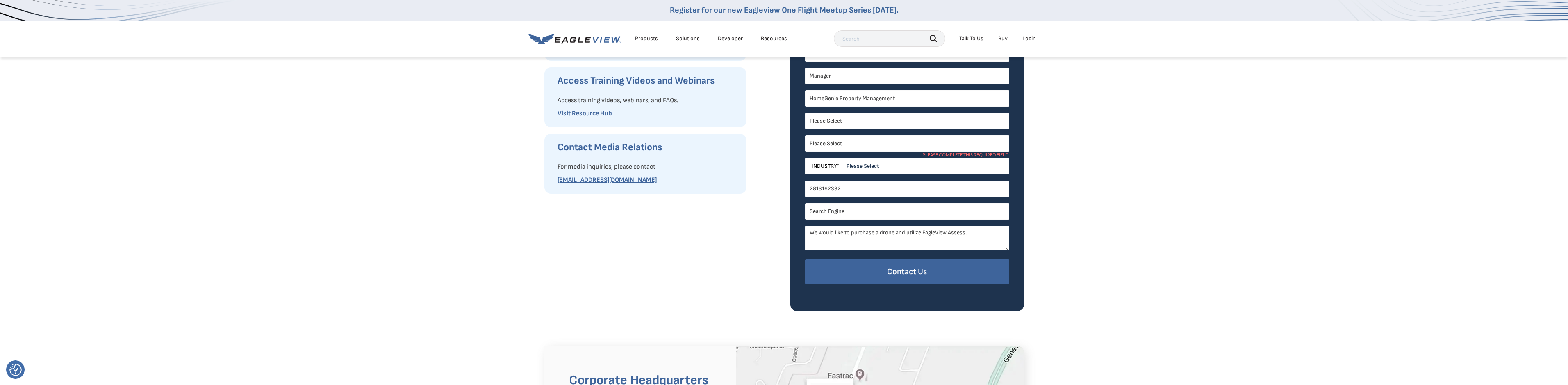
scroll to position [205, 0]
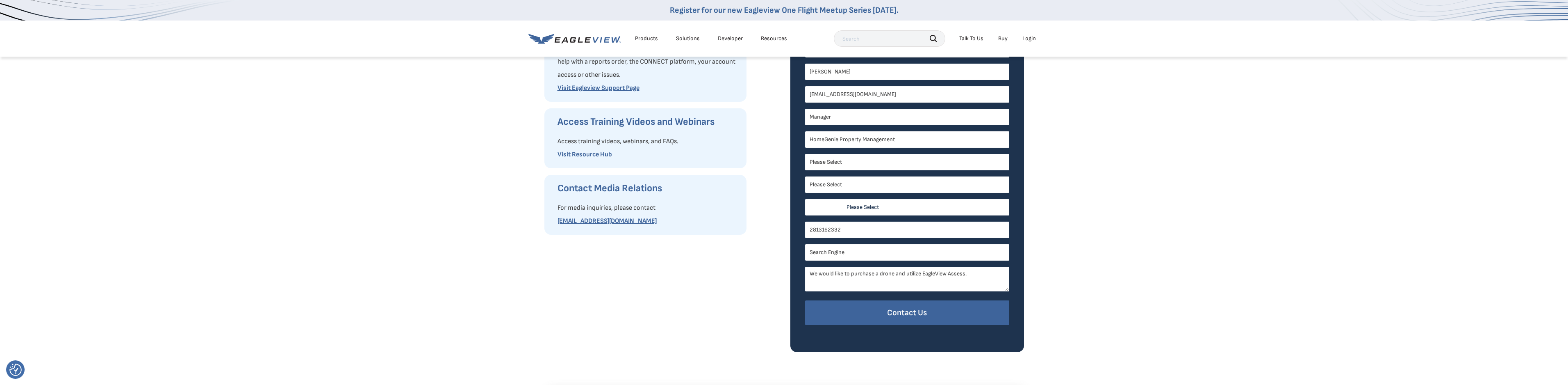
click at [937, 210] on select "Please Select Architects & Engineering Construction Electric/Gas Utilities Gove…" at bounding box center [907, 207] width 204 height 16
select select "Property Maintenance"
click at [805, 199] on select "Please Select Architects & Engineering Construction Electric/Gas Utilities Gove…" at bounding box center [907, 207] width 204 height 16
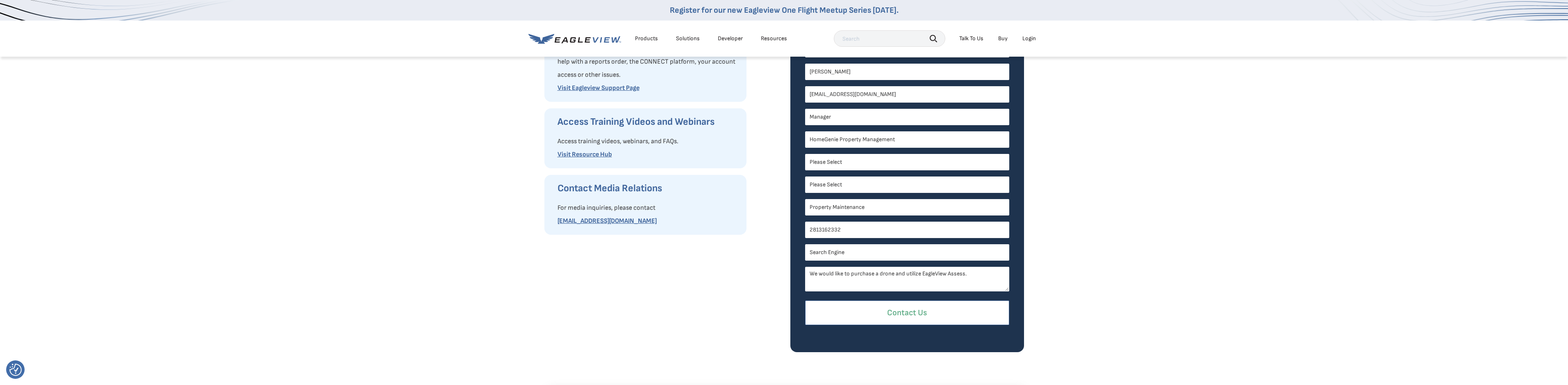
click at [887, 311] on input "Contact Us" at bounding box center [907, 313] width 204 height 25
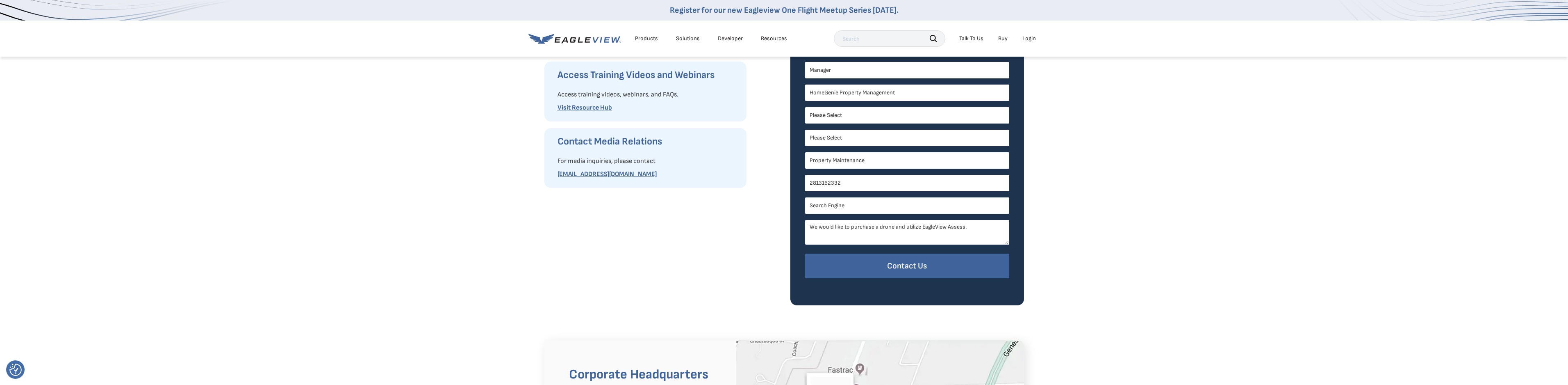
scroll to position [369, 0]
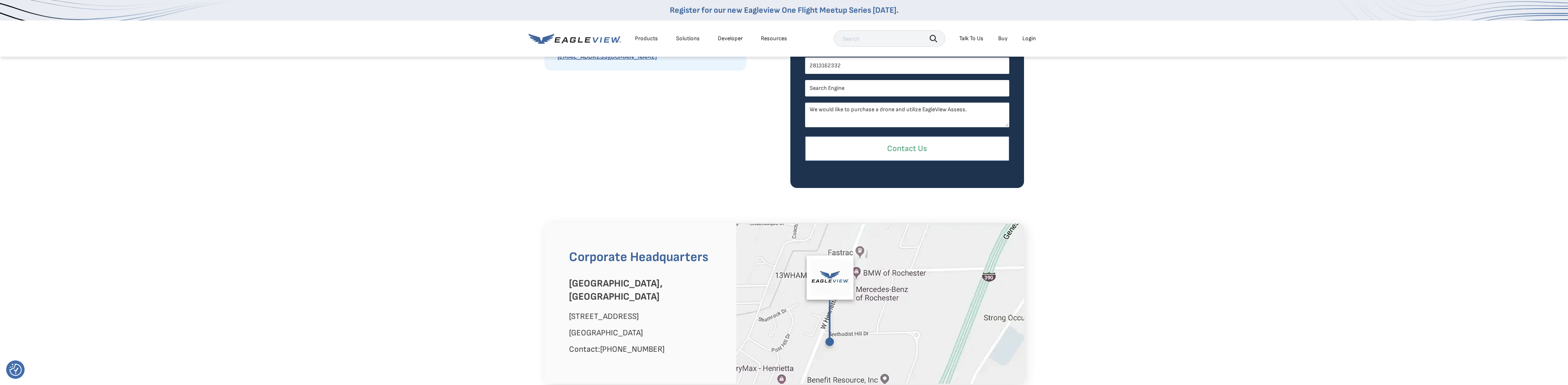
click at [940, 159] on input "Contact Us" at bounding box center [907, 149] width 204 height 25
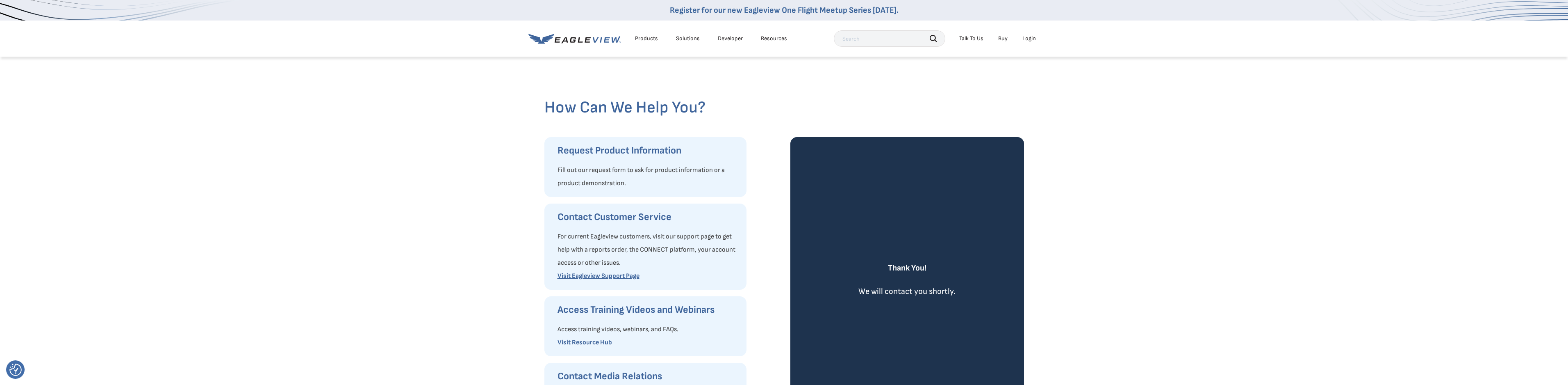
scroll to position [0, 0]
